Goal: Find specific page/section: Find specific page/section

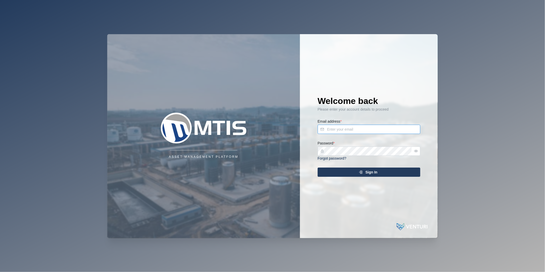
type input "[PERSON_NAME][EMAIL_ADDRESS][DOMAIN_NAME]"
click at [378, 171] on div "Sign In" at bounding box center [368, 172] width 94 height 9
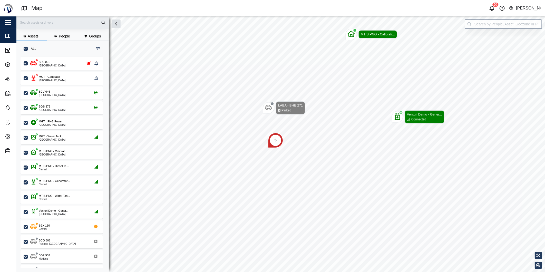
scroll to position [209, 80]
click at [507, 26] on input "search" at bounding box center [503, 23] width 77 height 9
click at [507, 24] on input "search" at bounding box center [503, 23] width 77 height 9
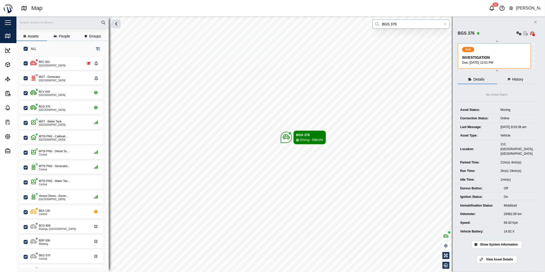
type input "BGS 376"
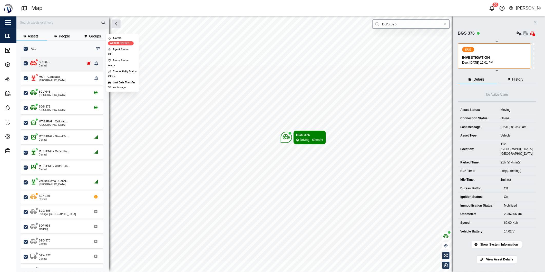
click at [55, 62] on div "BFC 001 Central" at bounding box center [61, 63] width 62 height 7
